Goal: Information Seeking & Learning: Learn about a topic

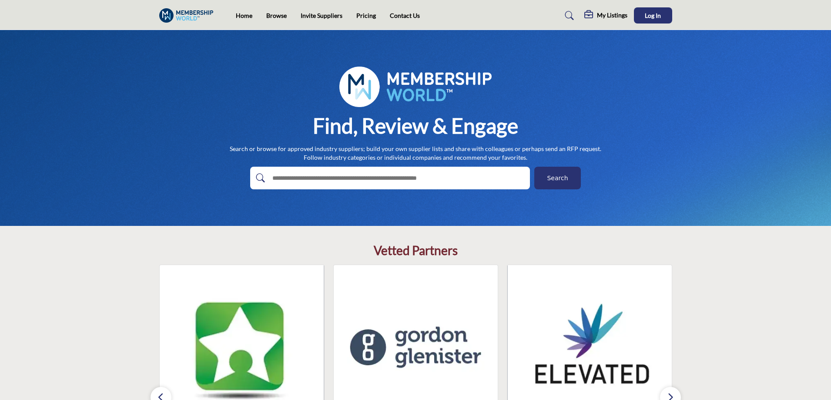
click at [423, 179] on input "text" at bounding box center [372, 178] width 208 height 13
type input "*********"
click at [535, 167] on button "Search" at bounding box center [558, 178] width 47 height 23
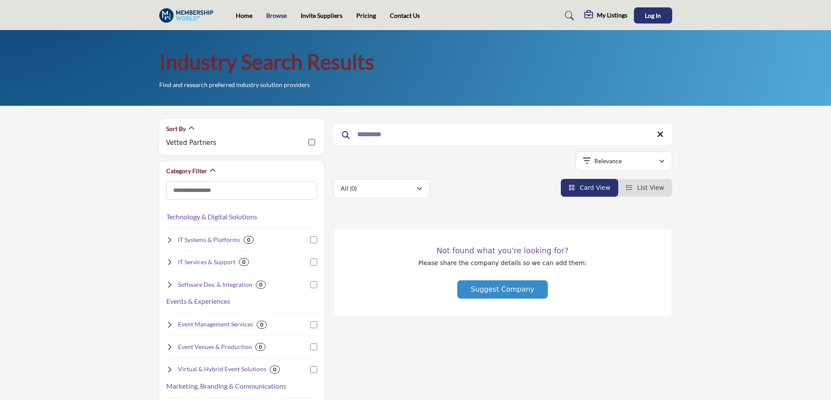
click at [277, 15] on link "Browse" at bounding box center [276, 15] width 20 height 7
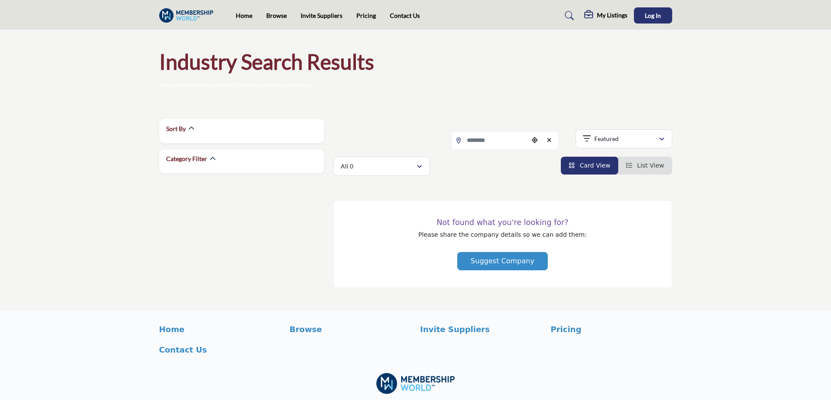
click at [193, 13] on img at bounding box center [188, 15] width 59 height 14
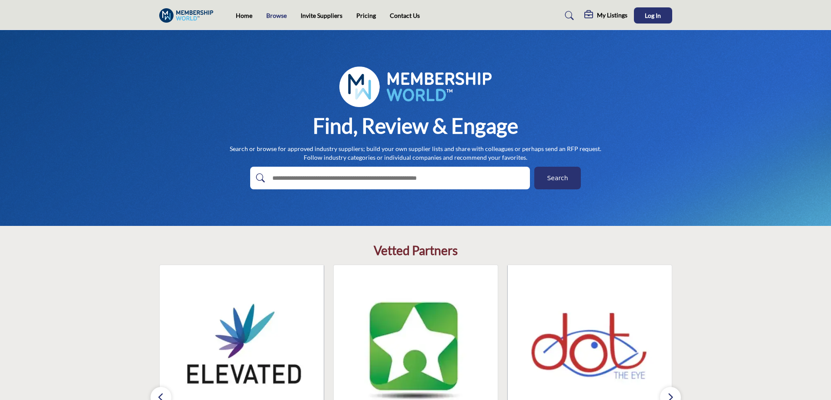
click at [278, 15] on link "Browse" at bounding box center [276, 15] width 20 height 7
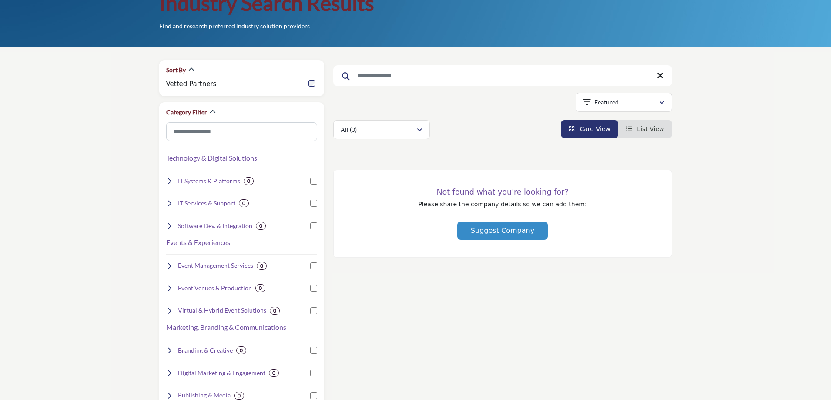
scroll to position [44, 0]
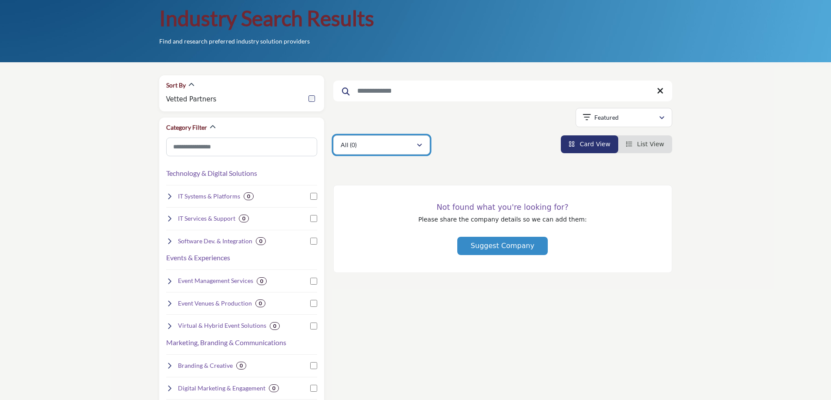
click at [397, 141] on div "All (0)" at bounding box center [379, 145] width 76 height 10
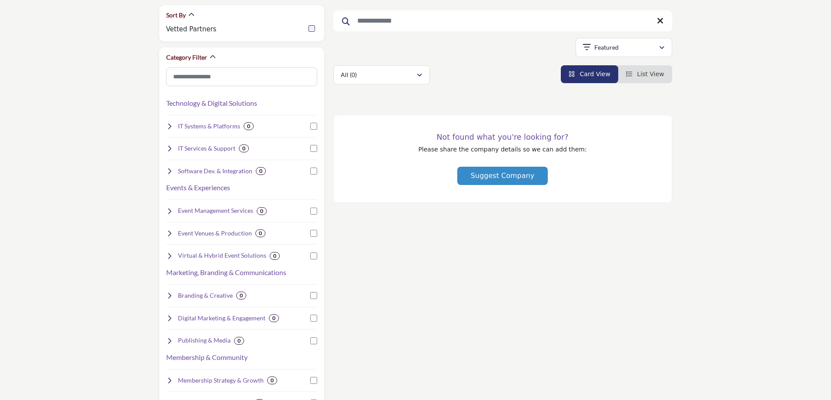
scroll to position [0, 0]
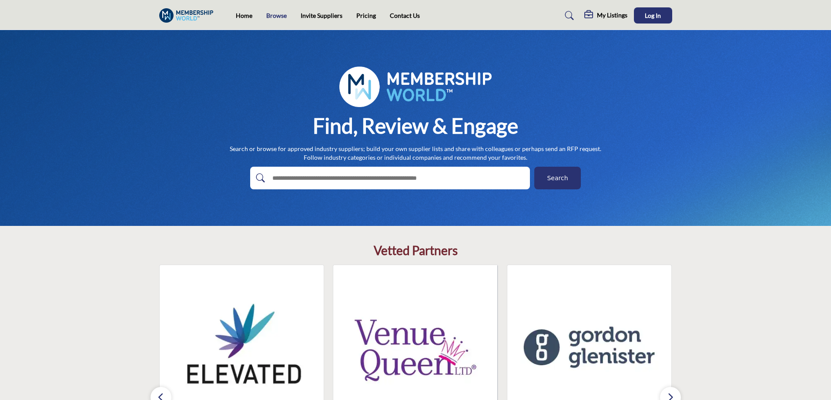
click at [275, 19] on link "Browse" at bounding box center [276, 15] width 20 height 7
click at [273, 16] on link "Browse" at bounding box center [276, 15] width 20 height 7
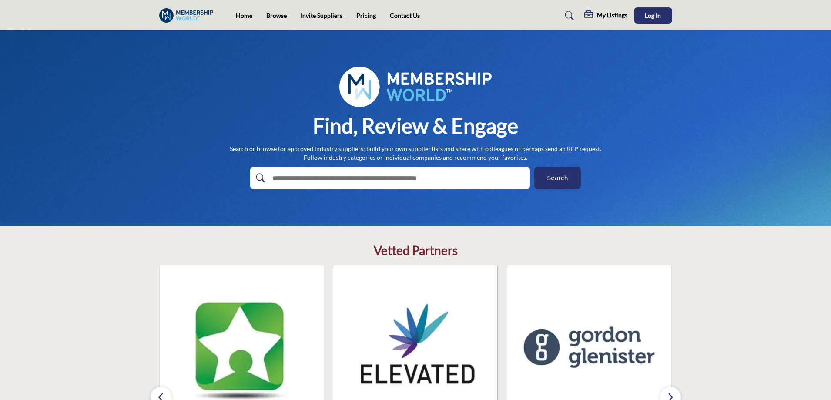
click at [559, 175] on span "Search" at bounding box center [557, 178] width 21 height 9
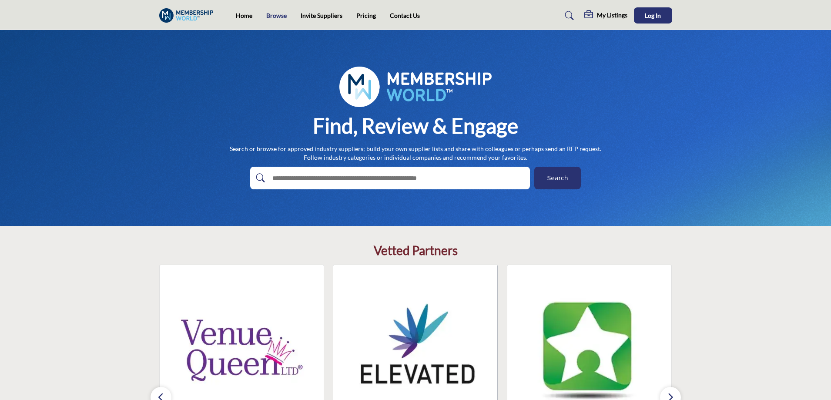
click at [274, 16] on link "Browse" at bounding box center [276, 15] width 20 height 7
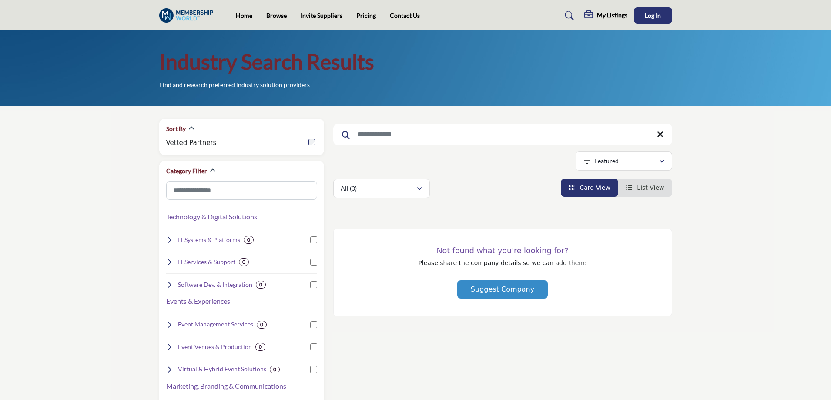
click at [191, 13] on img at bounding box center [188, 15] width 59 height 14
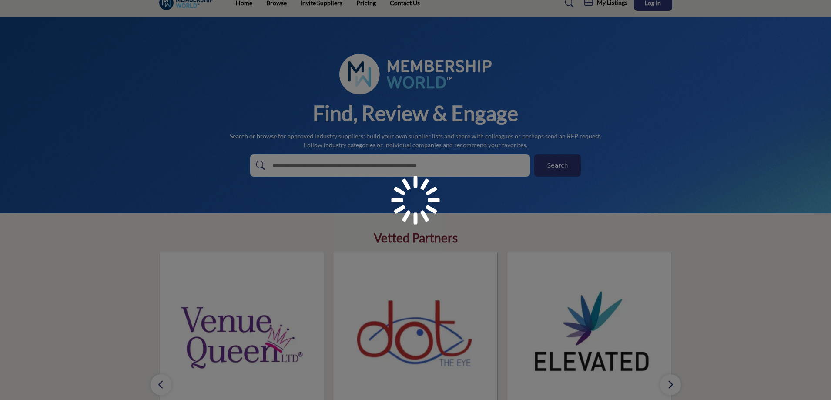
scroll to position [174, 0]
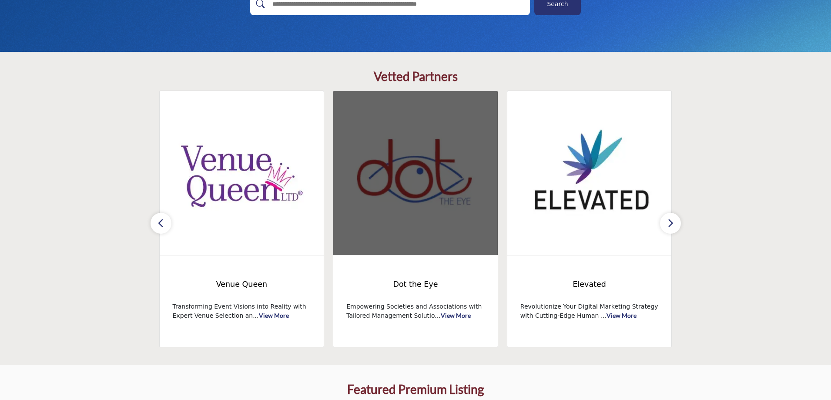
click at [416, 200] on img at bounding box center [415, 173] width 165 height 164
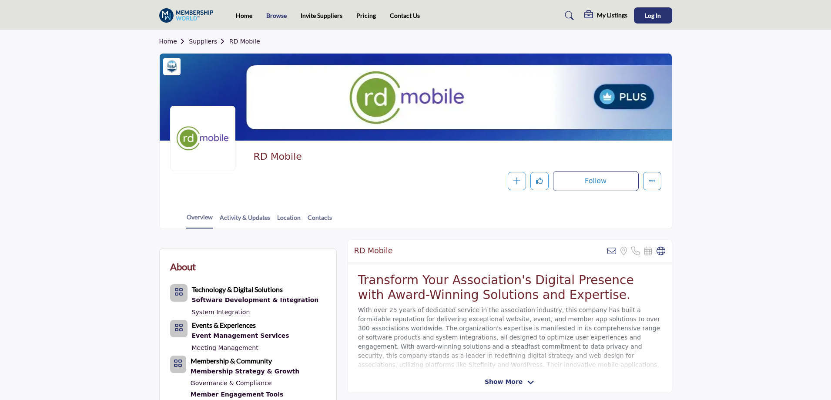
click at [281, 13] on link "Browse" at bounding box center [276, 15] width 20 height 7
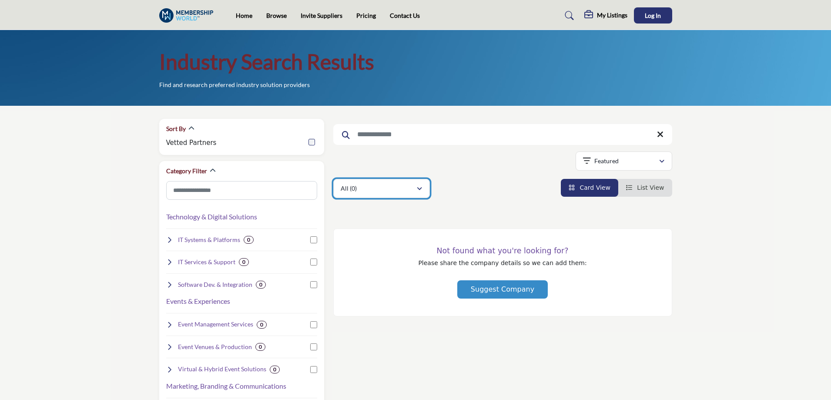
click at [400, 191] on div "All (0)" at bounding box center [379, 188] width 76 height 10
click at [400, 190] on div "All (0)" at bounding box center [379, 188] width 76 height 10
click at [194, 10] on img at bounding box center [188, 15] width 59 height 14
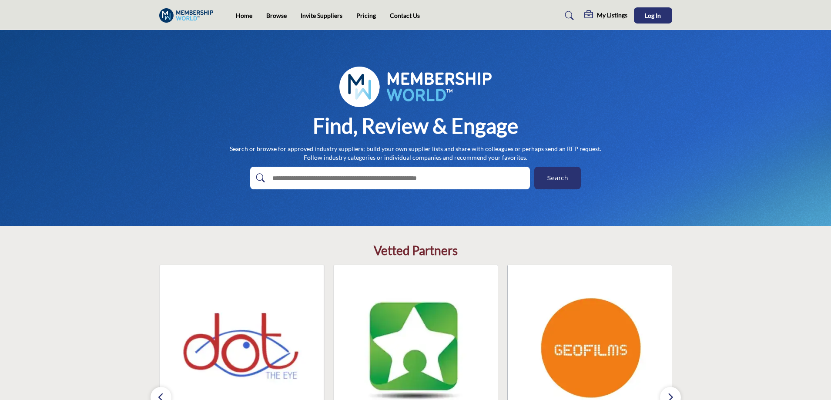
click at [568, 173] on button "Search" at bounding box center [558, 178] width 47 height 23
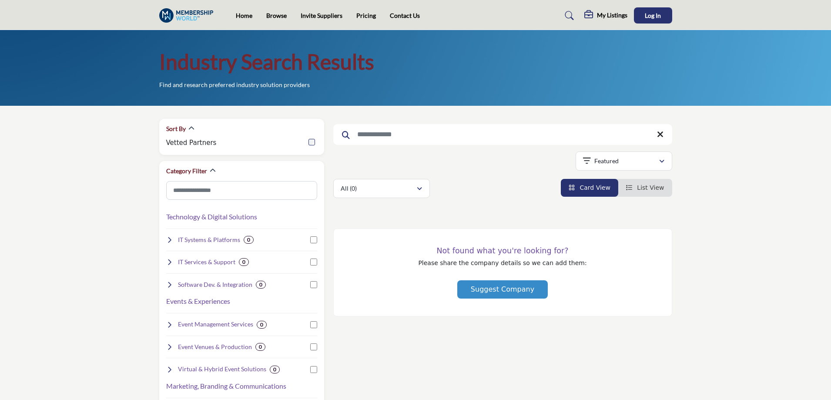
click at [507, 179] on div "All (0) All (0) (0)" at bounding box center [502, 188] width 339 height 19
